Goal: Entertainment & Leisure: Consume media (video, audio)

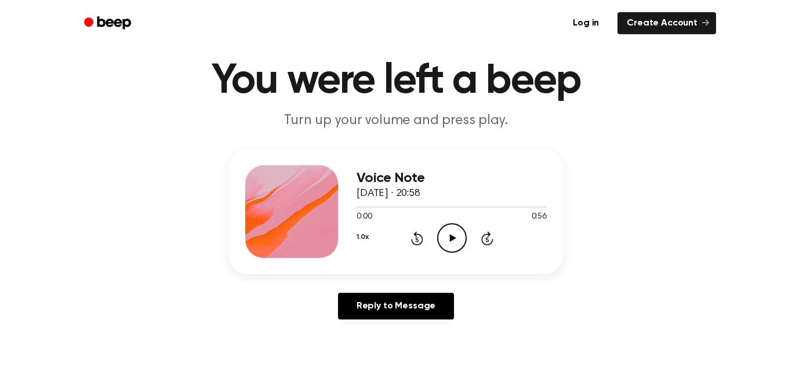
scroll to position [37, 0]
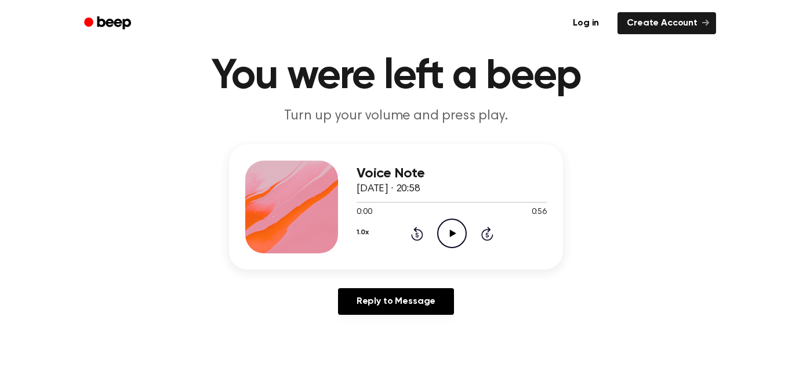
click at [459, 226] on icon "Play Audio" at bounding box center [452, 234] width 30 height 30
click at [459, 230] on icon "Pause Audio" at bounding box center [452, 234] width 30 height 30
click at [452, 230] on icon "Play Audio" at bounding box center [452, 234] width 30 height 30
drag, startPoint x: 378, startPoint y: 205, endPoint x: 348, endPoint y: 206, distance: 30.2
click at [348, 206] on div "Voice Note [DATE] · 20:58 0:08 0:56 Your browser does not support the [object O…" at bounding box center [396, 206] width 334 height 125
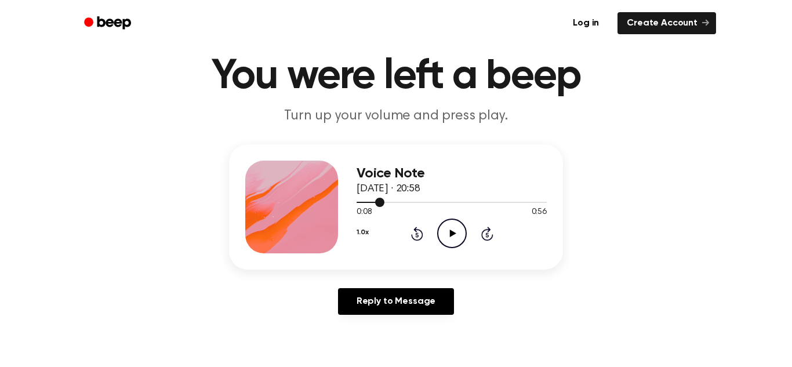
click at [360, 201] on div at bounding box center [452, 201] width 190 height 9
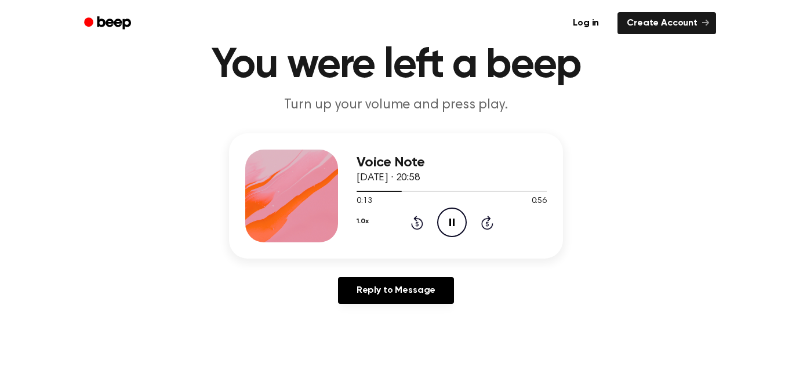
drag, startPoint x: 426, startPoint y: 208, endPoint x: 423, endPoint y: 223, distance: 15.5
click at [423, 223] on div "1.0x Rewind 5 seconds Pause Audio Skip 5 seconds" at bounding box center [452, 223] width 190 height 30
click at [423, 223] on icon at bounding box center [417, 223] width 12 height 14
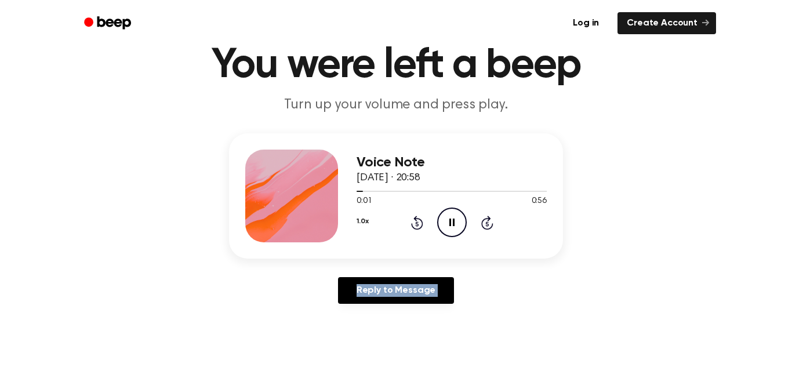
click at [423, 223] on icon at bounding box center [417, 223] width 12 height 14
drag, startPoint x: 427, startPoint y: 226, endPoint x: 449, endPoint y: 221, distance: 22.6
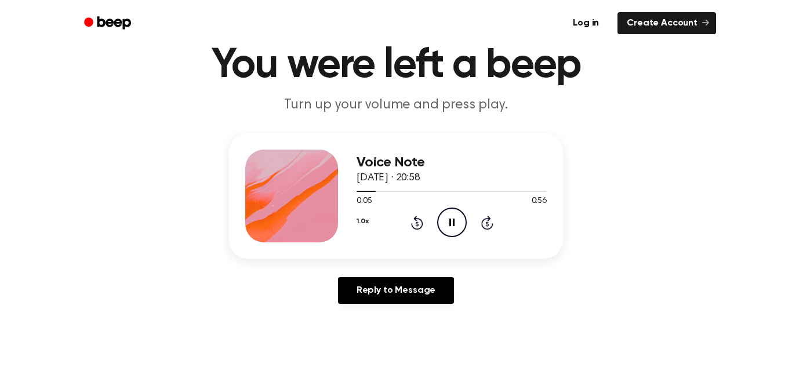
click at [449, 221] on div "1.0x Rewind 5 seconds Pause Audio Skip 5 seconds" at bounding box center [452, 223] width 190 height 30
click at [449, 221] on icon at bounding box center [451, 223] width 5 height 8
click at [688, 139] on div "Voice Note [DATE] · 20:58 0:07 0:56 Your browser does not support the [object O…" at bounding box center [396, 223] width 764 height 180
click at [461, 231] on icon "Play Audio" at bounding box center [452, 223] width 30 height 30
click at [406, 221] on div "1.0x Rewind 5 seconds Pause Audio Skip 5 seconds" at bounding box center [452, 223] width 190 height 30
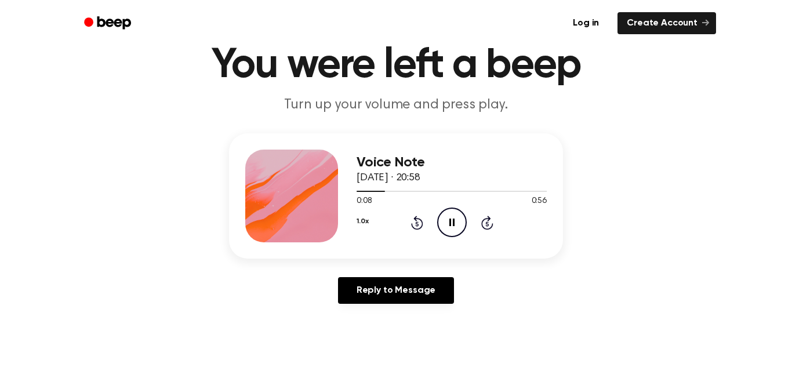
click at [406, 221] on div "1.0x Rewind 5 seconds Pause Audio Skip 5 seconds" at bounding box center [452, 223] width 190 height 30
click at [416, 221] on icon at bounding box center [417, 223] width 12 height 14
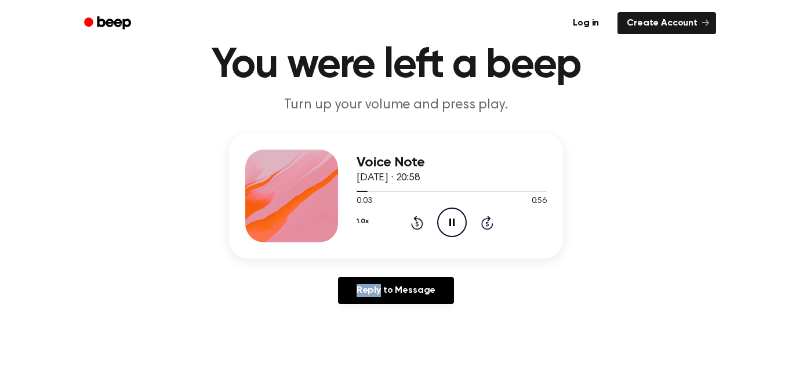
click at [416, 221] on icon at bounding box center [417, 223] width 12 height 14
